Goal: Transaction & Acquisition: Purchase product/service

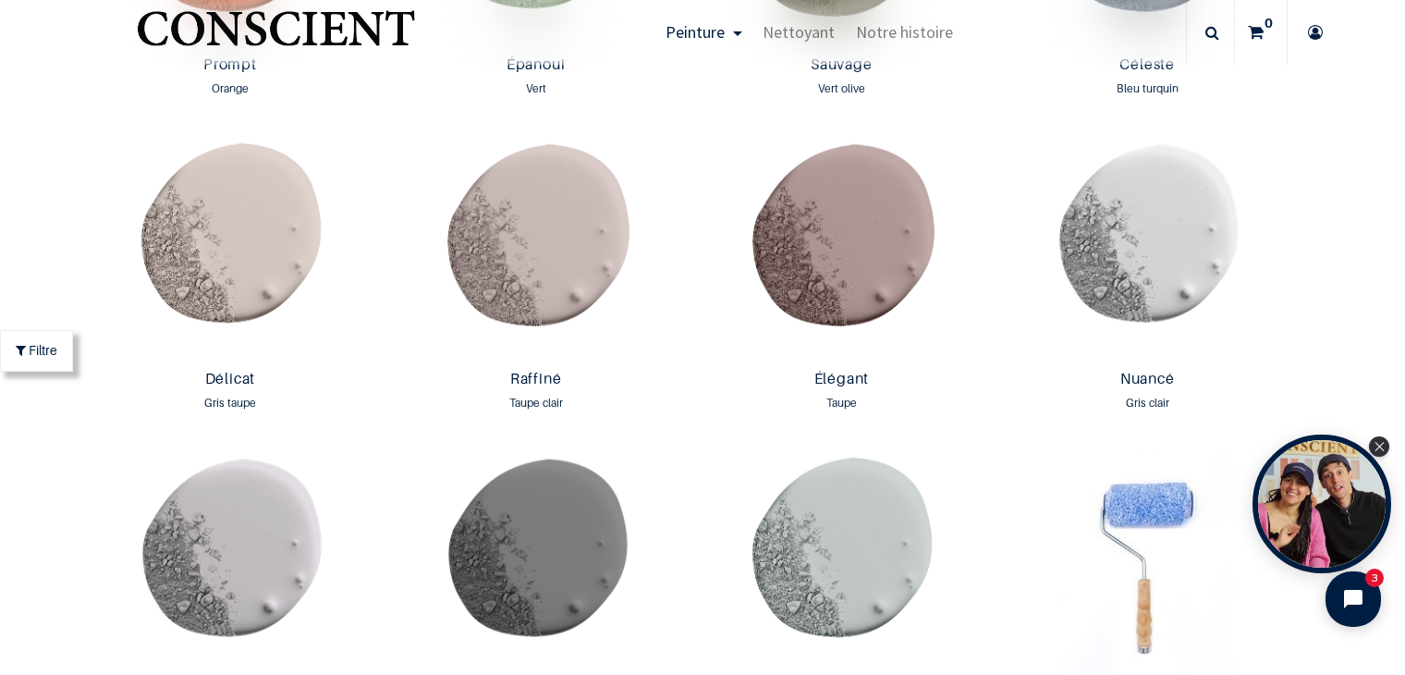
scroll to position [2773, 0]
click at [1161, 227] on img at bounding box center [1147, 248] width 297 height 229
